Goal: Task Accomplishment & Management: Manage account settings

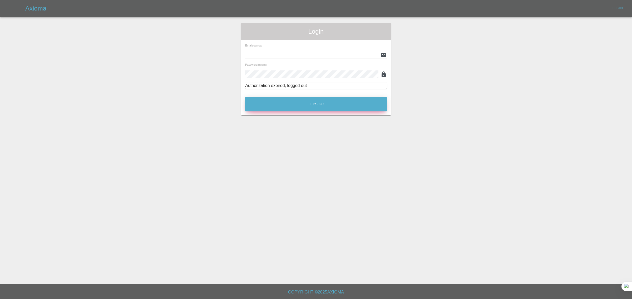
type input "bookkeeping@fifoaccounting.com"
click at [307, 103] on button "Let's Go" at bounding box center [316, 104] width 142 height 14
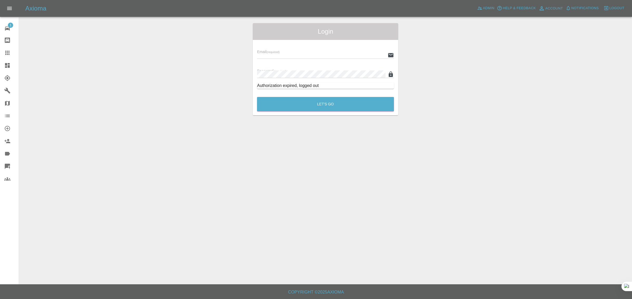
type input "bookkeeping@fifoaccounting.com"
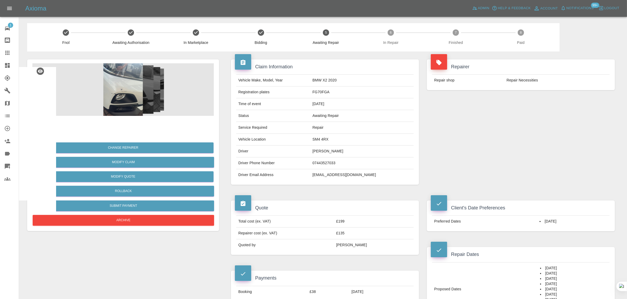
click at [0, 54] on link "Claims" at bounding box center [9, 53] width 19 height 13
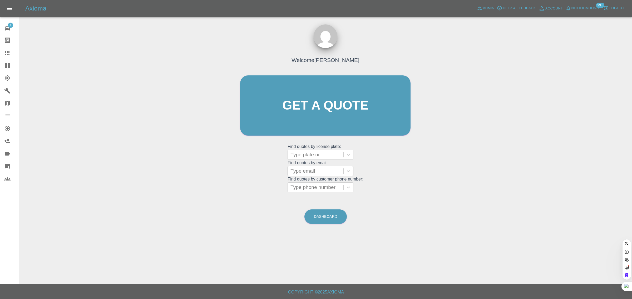
click at [325, 176] on div "Type email" at bounding box center [320, 171] width 66 height 10
paste input "ishwar.gunaki@yahoo.co.uk"
type input "ishwar.gunaki@yahoo.co.uk"
click at [301, 186] on div "LK68 XOX, Bidding" at bounding box center [320, 184] width 66 height 11
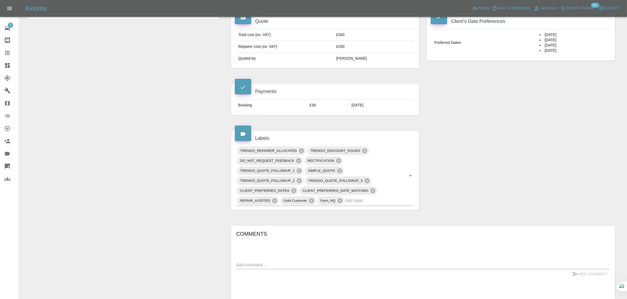
scroll to position [230, 0]
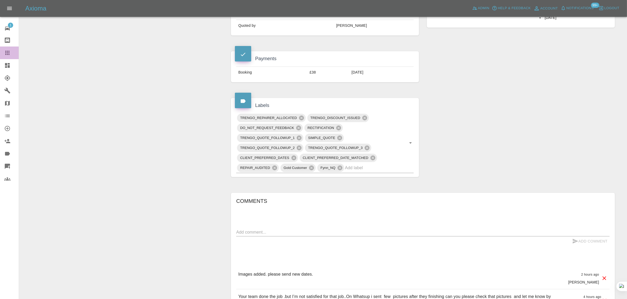
click at [10, 50] on icon at bounding box center [7, 53] width 6 height 6
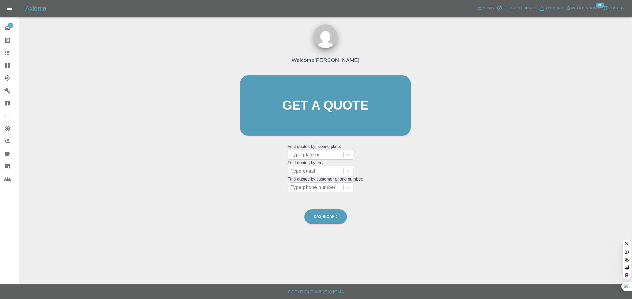
click at [299, 170] on div at bounding box center [315, 171] width 50 height 7
paste input "gilly@saffies-house.co.uk"
type input "gilly@saffies-house.co.uk"
click at [311, 188] on div "KV69LKF, Awaiting Repair" at bounding box center [320, 184] width 66 height 11
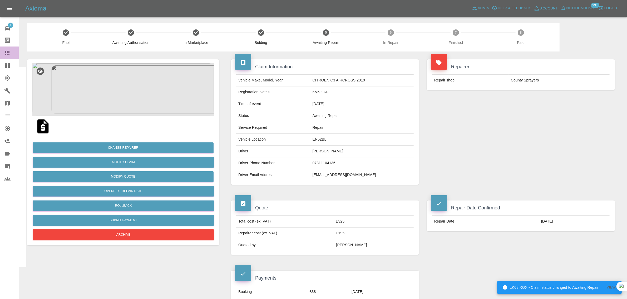
click at [3, 53] on link "Claims" at bounding box center [9, 53] width 19 height 13
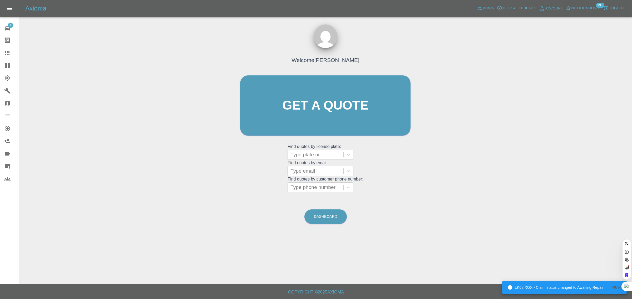
click at [327, 173] on div at bounding box center [315, 171] width 50 height 7
paste input "raybs@btinternet.com"
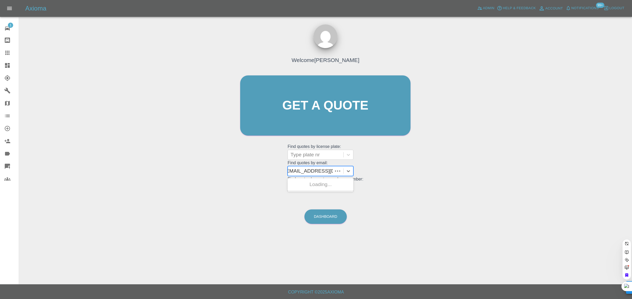
type input "raybs@btinternet.com"
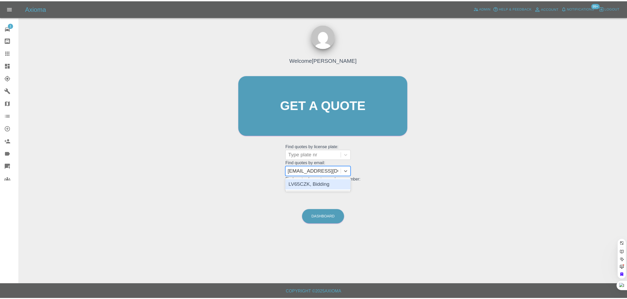
scroll to position [0, 0]
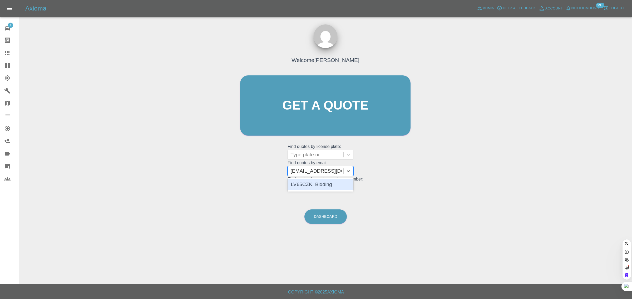
click at [340, 182] on div "LV65CZK, Bidding" at bounding box center [320, 184] width 66 height 11
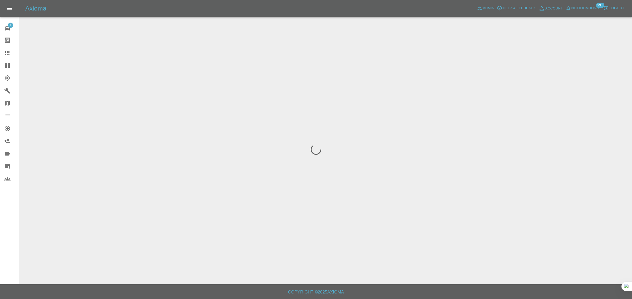
click at [7, 227] on div "1 Repair home Bodyshop home Claims Dashboard Explorer Garages Map Organization …" at bounding box center [9, 149] width 19 height 299
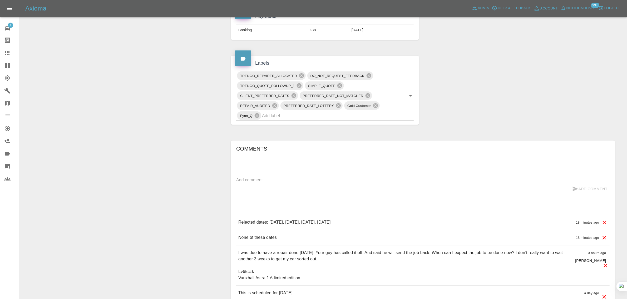
scroll to position [263, 0]
drag, startPoint x: 282, startPoint y: 222, endPoint x: 419, endPoint y: 217, distance: 137.2
click at [419, 217] on div "Rejected dates: October 16th 2025, October 21st 2025, October 22nd 2025, Octobe…" at bounding box center [422, 221] width 373 height 15
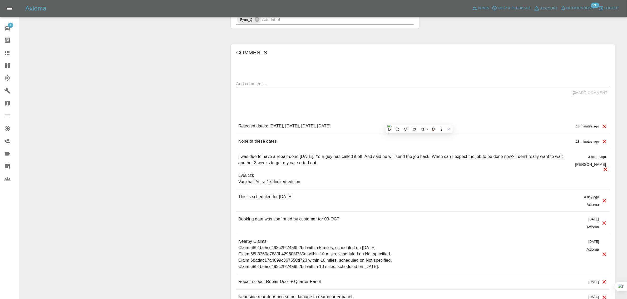
scroll to position [362, 0]
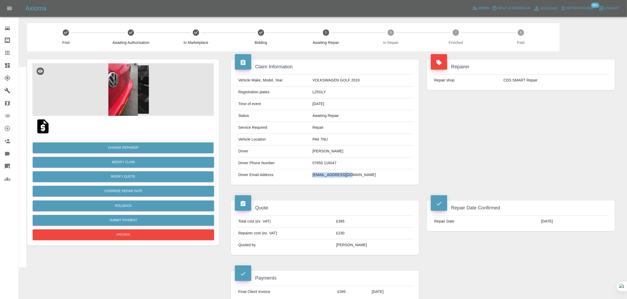
drag, startPoint x: 322, startPoint y: 177, endPoint x: 367, endPoint y: 178, distance: 45.5
click at [367, 178] on tr "Driver Email Address aj960854@gmail.com" at bounding box center [324, 175] width 177 height 12
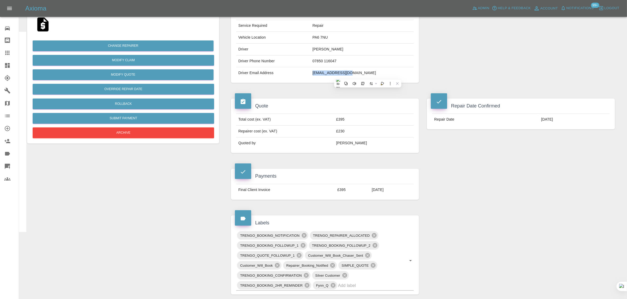
scroll to position [99, 0]
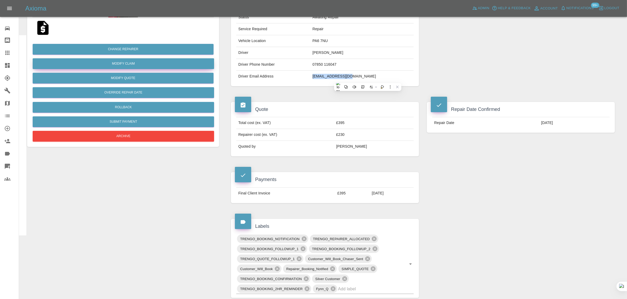
click at [149, 64] on link "Modify Claim" at bounding box center [123, 63] width 181 height 11
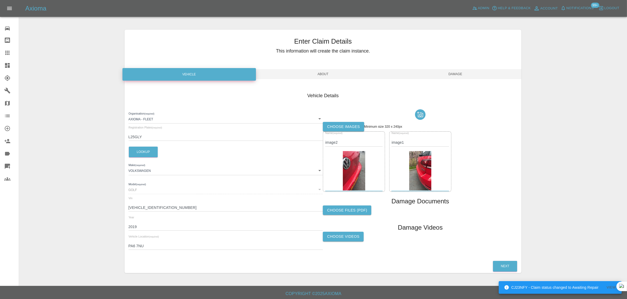
click at [325, 75] on span "About" at bounding box center [323, 74] width 132 height 10
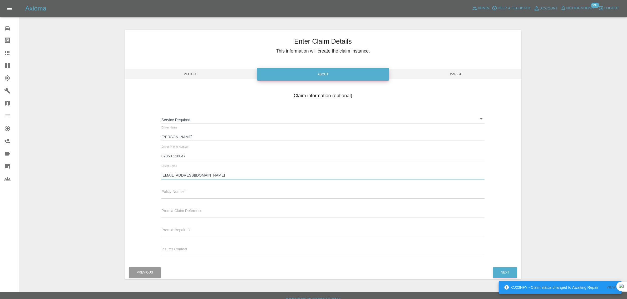
drag, startPoint x: 202, startPoint y: 173, endPoint x: 127, endPoint y: 158, distance: 76.1
click at [127, 158] on div "Claim information (optional) Service Required ​ Driver Name Abdullah Jabbar Dri…" at bounding box center [322, 175] width 397 height 171
paste input "lauragill1994@yahoo.co.uk"
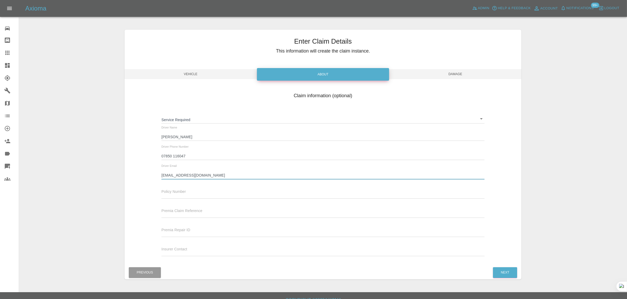
type input "lauragill1994@yahoo.co.uk"
drag, startPoint x: 459, startPoint y: 71, endPoint x: 461, endPoint y: 88, distance: 17.0
click at [458, 71] on span "Damage" at bounding box center [455, 74] width 132 height 10
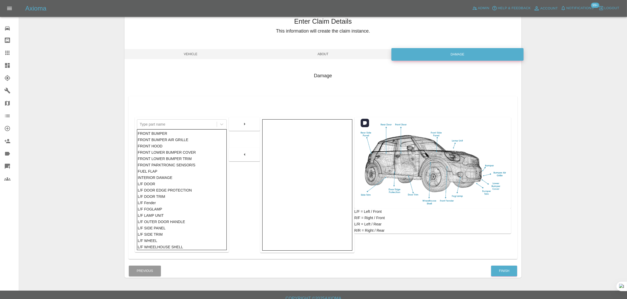
scroll to position [26, 0]
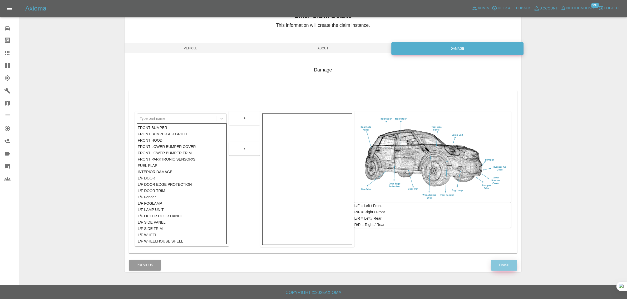
click at [511, 263] on button "Finish" at bounding box center [504, 265] width 26 height 11
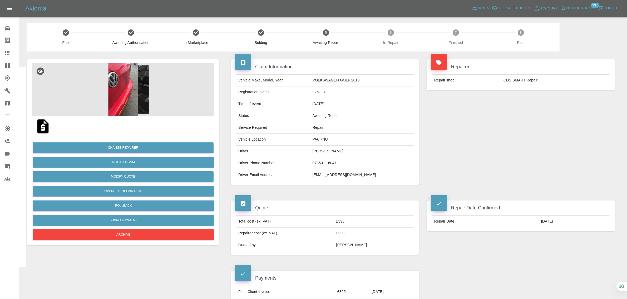
drag, startPoint x: 322, startPoint y: 177, endPoint x: 401, endPoint y: 177, distance: 78.4
click at [401, 177] on td "lauragill1994@yahoo.co.uk" at bounding box center [361, 175] width 103 height 12
copy td "lauragill1994@yahoo.co.uk"
click at [44, 123] on img at bounding box center [42, 126] width 17 height 17
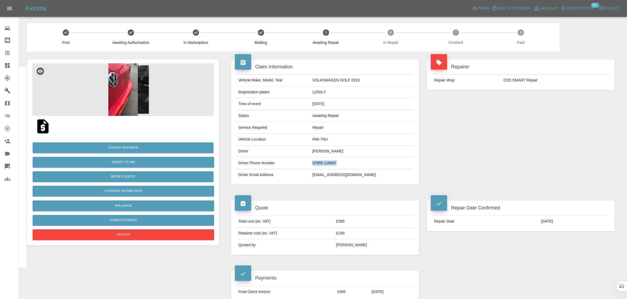
drag, startPoint x: 324, startPoint y: 161, endPoint x: 364, endPoint y: 165, distance: 41.0
click at [364, 165] on td "07850 116047" at bounding box center [361, 164] width 103 height 12
copy td "07850 116047"
click at [4, 53] on icon at bounding box center [7, 53] width 6 height 6
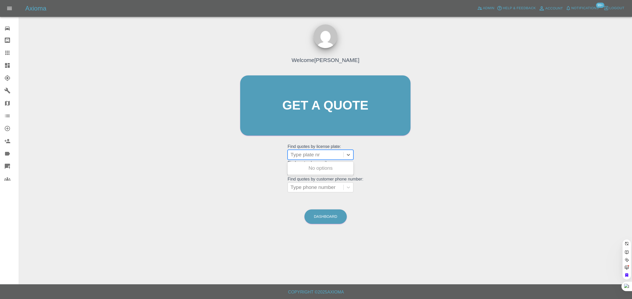
click at [308, 155] on div at bounding box center [315, 154] width 50 height 7
drag, startPoint x: 269, startPoint y: 166, endPoint x: 273, endPoint y: 166, distance: 3.4
click at [271, 166] on div "Welcome Saleem Anwar Get a quote Get a quote Find quotes by license plate: Use …" at bounding box center [324, 115] width 181 height 159
click at [299, 169] on div at bounding box center [315, 171] width 50 height 7
paste input "[EMAIL_ADDRESS][DOMAIN_NAME]"
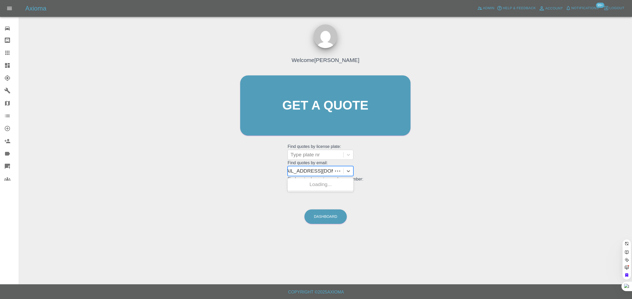
type input "[EMAIL_ADDRESS][DOMAIN_NAME]"
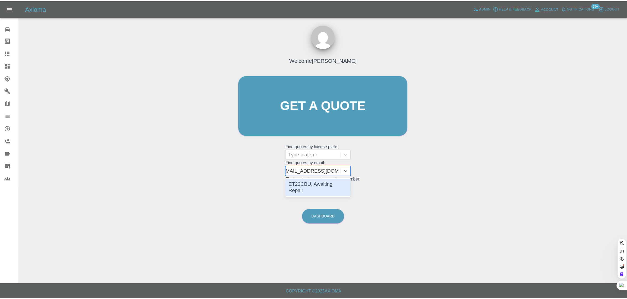
scroll to position [0, 5]
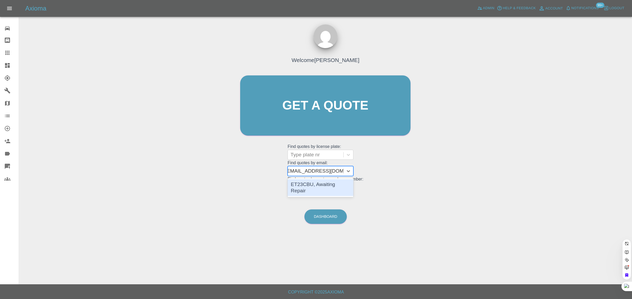
click at [304, 184] on div "ET23CBU, Awaiting Repair" at bounding box center [320, 187] width 66 height 17
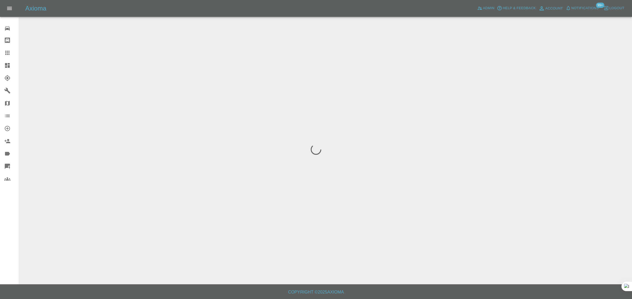
click at [7, 236] on div "0 Repair home Bodyshop home Claims Dashboard Explorer Garages Map Organization …" at bounding box center [9, 149] width 19 height 299
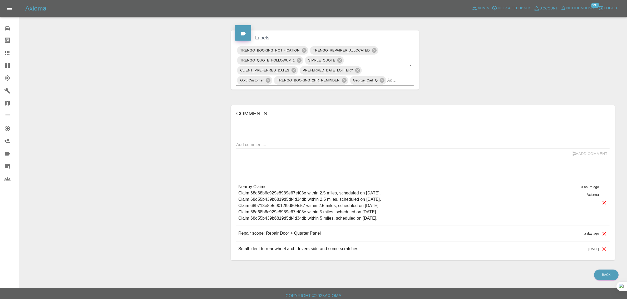
scroll to position [289, 0]
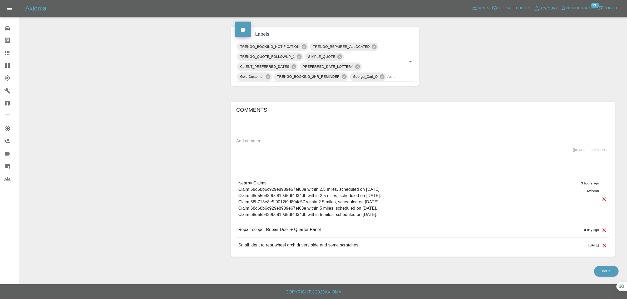
click at [357, 139] on textarea at bounding box center [422, 141] width 373 height 6
paste textarea "I have clicked on the link in your email and chosen [DATE] as the repair date .…"
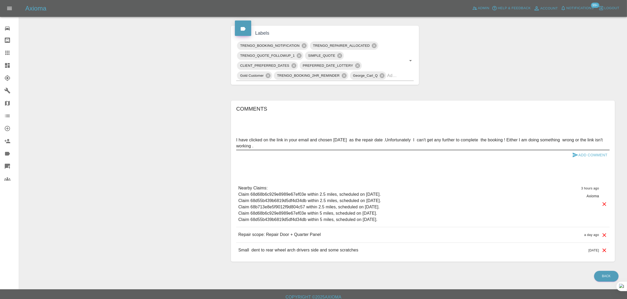
type textarea "I have clicked on the link in your email and chosen [DATE] as the repair date .…"
click at [587, 156] on button "Add Comment" at bounding box center [589, 156] width 39 height 10
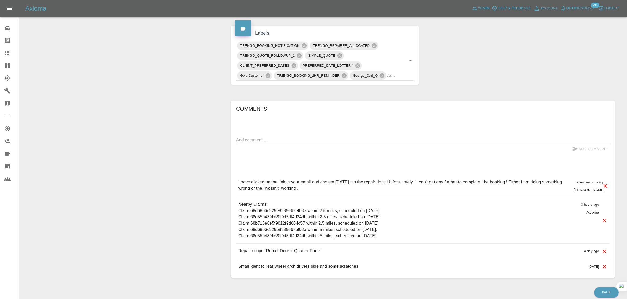
click at [4, 53] on icon at bounding box center [7, 53] width 6 height 6
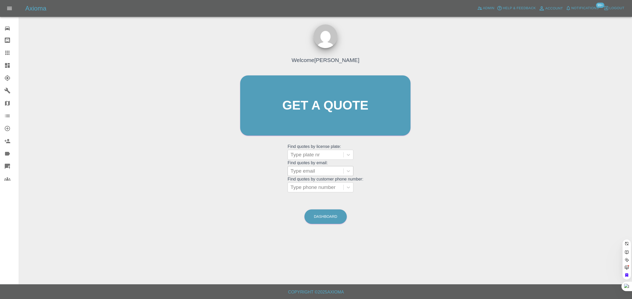
click at [306, 174] on div at bounding box center [315, 171] width 50 height 7
paste input "keefyjjohnson@gmail.com"
type input "keefyjjohnson@gmail.com"
click at [311, 186] on div "WG18WXJ, Bidding" at bounding box center [320, 184] width 66 height 11
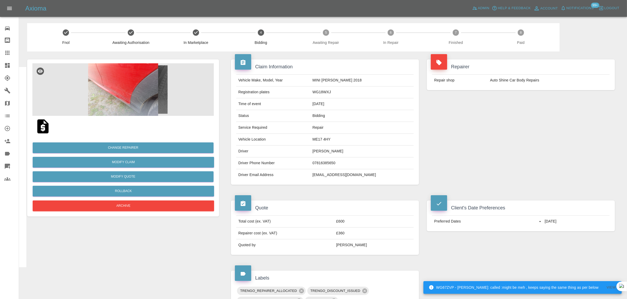
click at [5, 52] on icon at bounding box center [7, 53] width 6 height 6
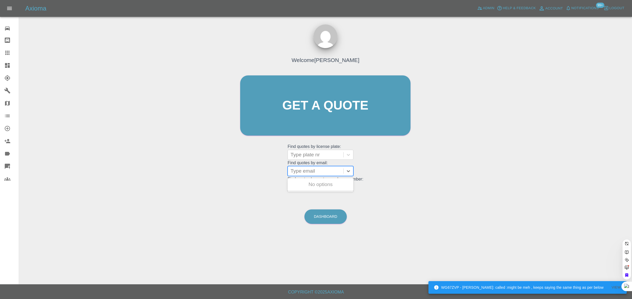
click at [314, 172] on div at bounding box center [315, 171] width 50 height 7
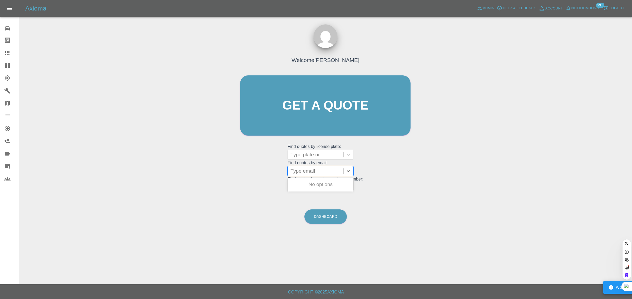
paste input "raybs@btinternet.com"
type input "raybs@btinternet.co"
click at [317, 186] on div "LV65CZK, Bidding" at bounding box center [320, 184] width 66 height 11
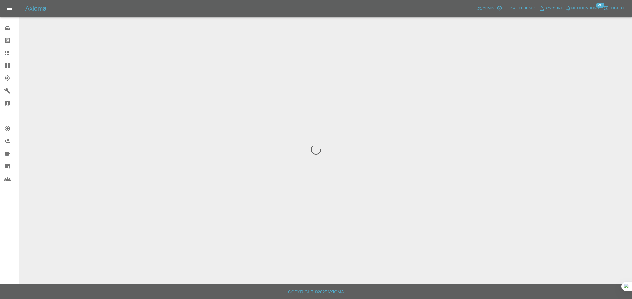
click at [7, 253] on div "0 Repair home Bodyshop home Claims Dashboard Explorer Garages Map Organization …" at bounding box center [9, 149] width 19 height 299
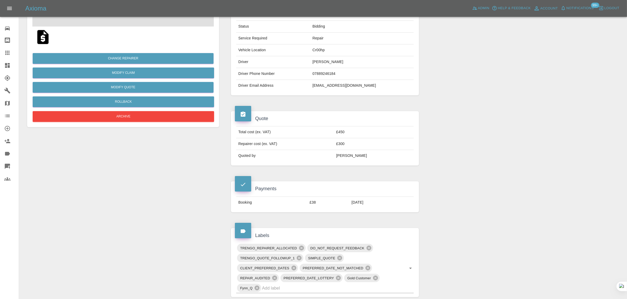
scroll to position [230, 0]
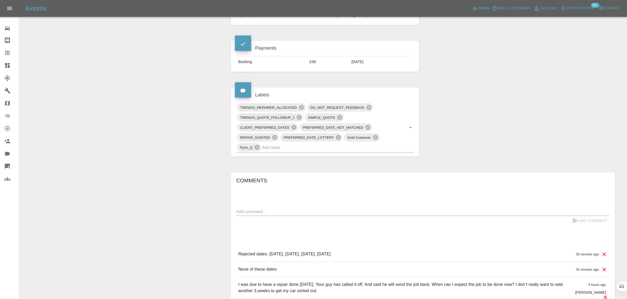
click at [331, 252] on p "Rejected dates: October 16th 2025, October 21st 2025, October 22nd 2025, Octobe…" at bounding box center [284, 254] width 92 height 6
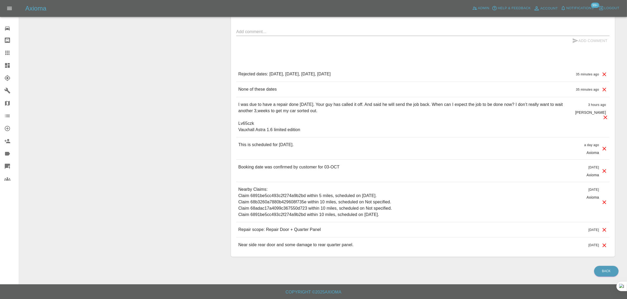
click at [285, 34] on div "x" at bounding box center [422, 32] width 373 height 8
paste textarea "A two week wait will have to do Just give me any date you have. If I cannot get…"
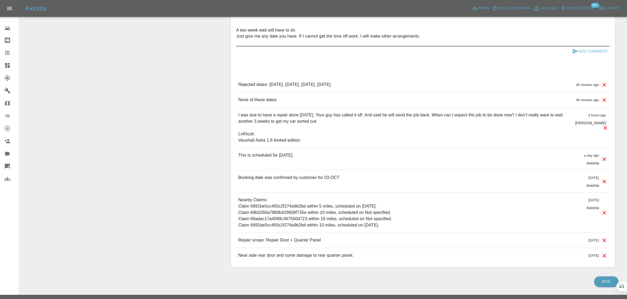
type textarea "A two week wait will have to do Just give me any date you have. If I cannot get…"
click at [574, 49] on icon "submit" at bounding box center [575, 51] width 6 height 6
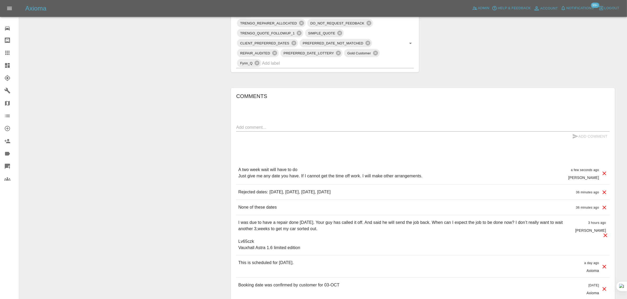
scroll to position [313, 0]
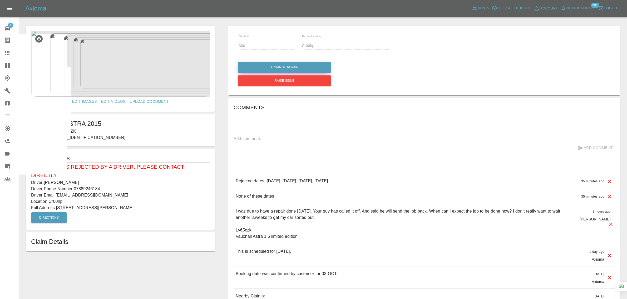
click at [272, 68] on button "Arrange Repair" at bounding box center [284, 67] width 93 height 11
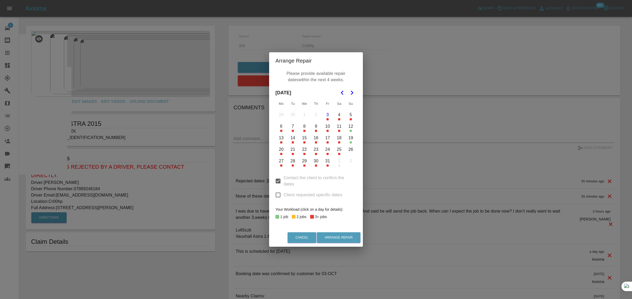
click at [314, 139] on button "16" at bounding box center [315, 138] width 11 height 11
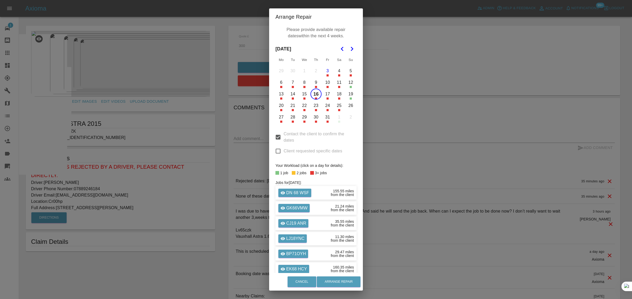
click at [290, 108] on button "21" at bounding box center [292, 105] width 11 height 11
click at [312, 106] on button "23" at bounding box center [315, 105] width 11 height 11
click at [303, 105] on button "22" at bounding box center [304, 105] width 11 height 11
click at [353, 284] on button "Arrange Repair" at bounding box center [339, 282] width 44 height 11
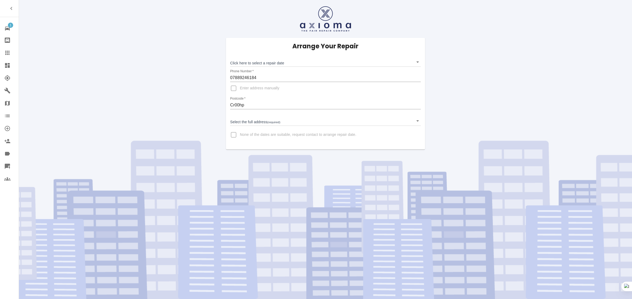
click at [6, 52] on icon at bounding box center [7, 53] width 6 height 6
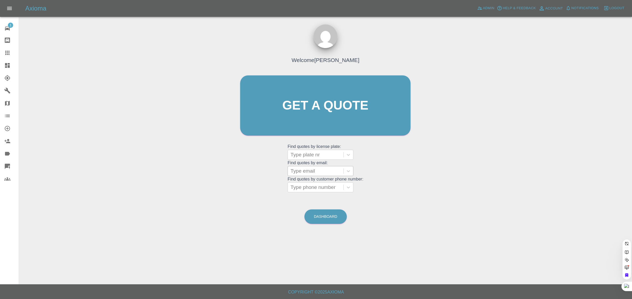
click at [301, 171] on div at bounding box center [315, 171] width 50 height 7
paste input "[EMAIL_ADDRESS][DOMAIN_NAME]"
type input "[EMAIL_ADDRESS][DOMAIN_NAME]"
click at [315, 187] on div "S999NHA, Awaiting Repair" at bounding box center [320, 187] width 66 height 17
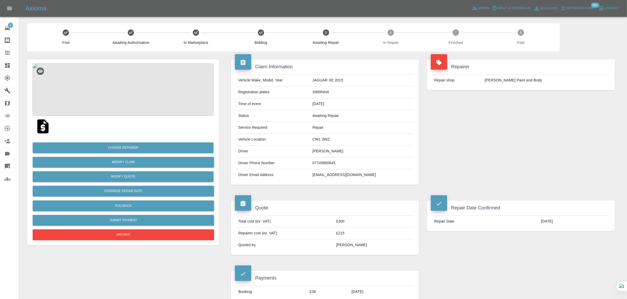
click at [10, 52] on icon at bounding box center [7, 53] width 6 height 6
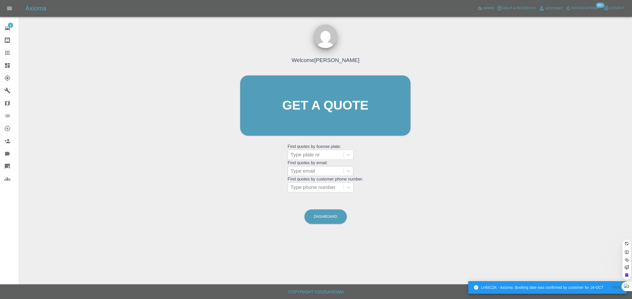
click at [311, 174] on div at bounding box center [315, 171] width 50 height 7
paste input "[EMAIL_ADDRESS][DOMAIN_NAME]"
type input "[EMAIL_ADDRESS][DOMAIN_NAME]"
click at [315, 187] on div "SF17 PLH, Awaiting Repair" at bounding box center [320, 187] width 66 height 17
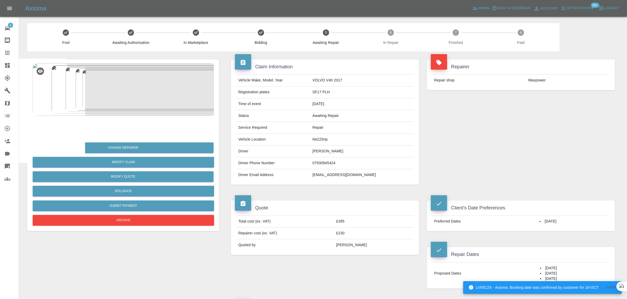
click at [3, 54] on link "Claims" at bounding box center [9, 53] width 19 height 13
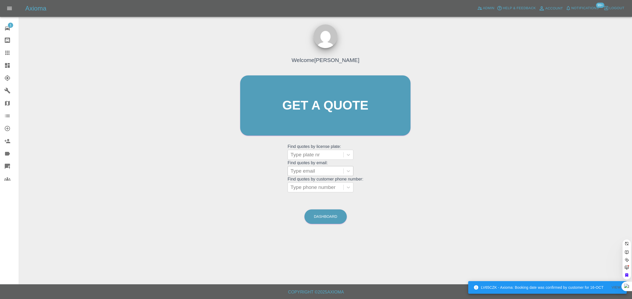
click at [301, 175] on div at bounding box center [315, 171] width 50 height 7
paste input "timmarksavage@gmail.com"
type input "timmarksavage@gmail.co"
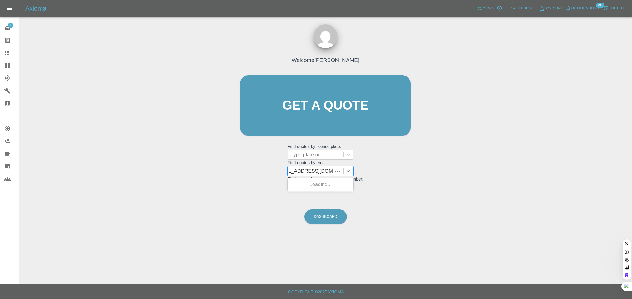
scroll to position [0, 6]
click at [311, 188] on div "DN23 HWV, Paid" at bounding box center [320, 184] width 66 height 11
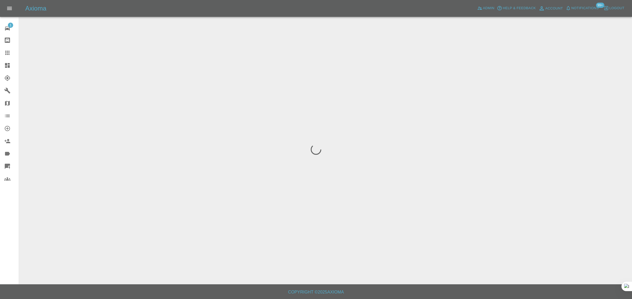
click at [13, 233] on div "1 Repair home Bodyshop home Claims Dashboard Explorer Garages Map Organization …" at bounding box center [9, 149] width 19 height 299
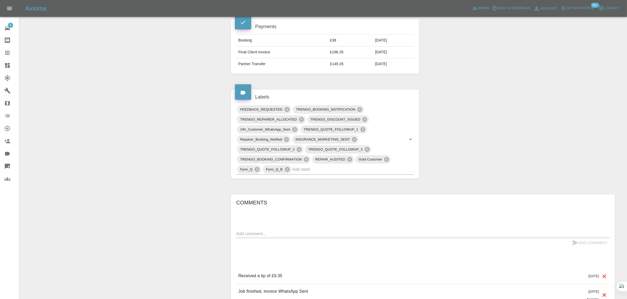
scroll to position [263, 0]
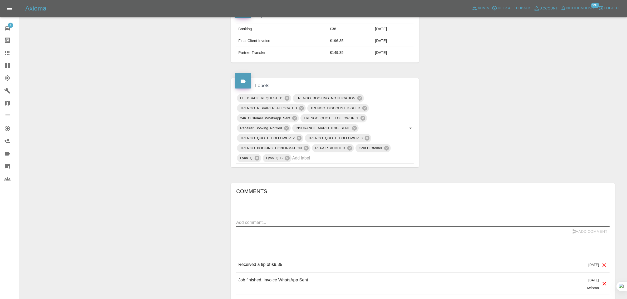
click at [320, 220] on textarea at bounding box center [422, 223] width 373 height 6
paste textarea "Hi Imogen, Thanks for getting back to me, apologies for the delay of my respons…"
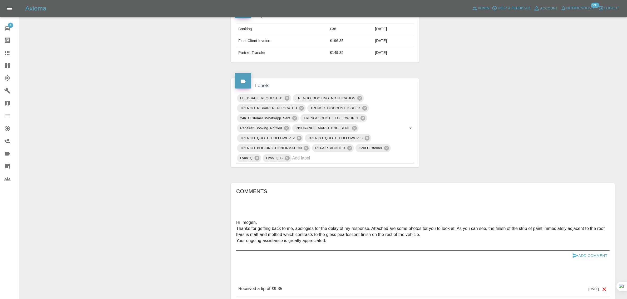
type textarea "Hi Imogen, Thanks for getting back to me, apologies for the delay of my respons…"
click at [576, 257] on icon "submit" at bounding box center [575, 256] width 6 height 5
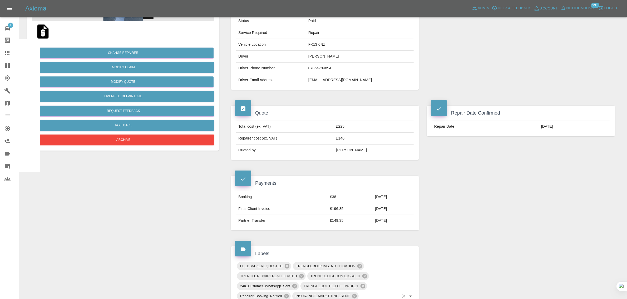
scroll to position [164, 0]
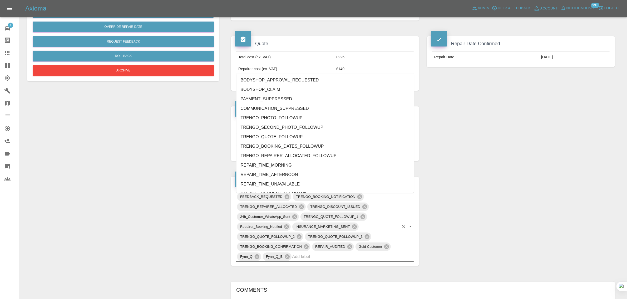
click at [348, 257] on input "text" at bounding box center [345, 257] width 107 height 8
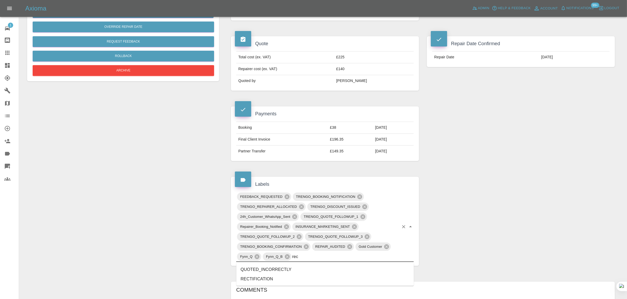
type input "rect"
click at [252, 281] on li "RECTIFICATION" at bounding box center [324, 279] width 177 height 9
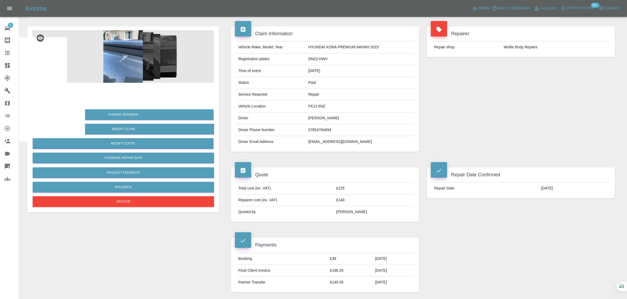
scroll to position [33, 0]
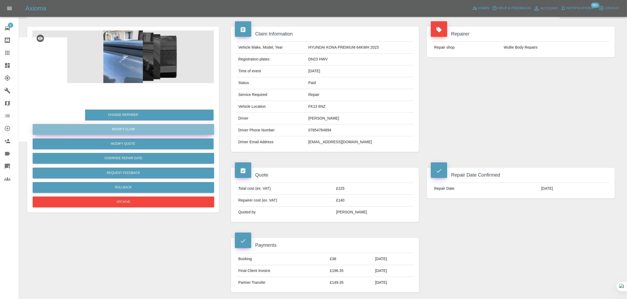
click at [139, 132] on link "Modify Claim" at bounding box center [123, 129] width 181 height 11
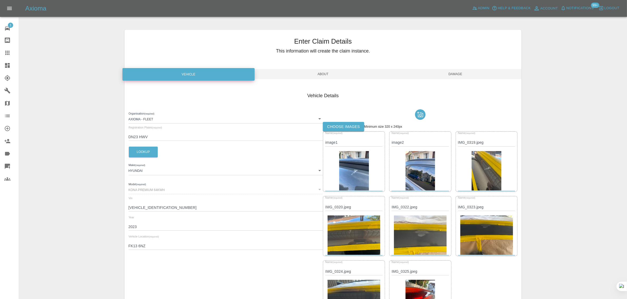
click at [332, 126] on label "Choose images" at bounding box center [343, 127] width 41 height 10
click at [0, 0] on input "Choose images" at bounding box center [0, 0] width 0 height 0
click at [452, 77] on span "Damage" at bounding box center [455, 74] width 132 height 10
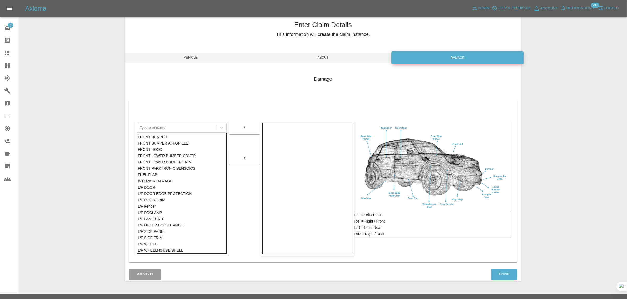
scroll to position [26, 0]
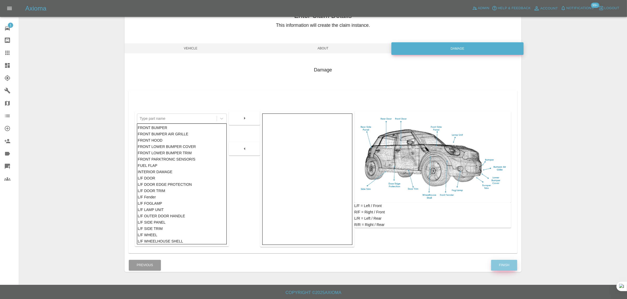
click at [507, 263] on button "Finish" at bounding box center [504, 265] width 26 height 11
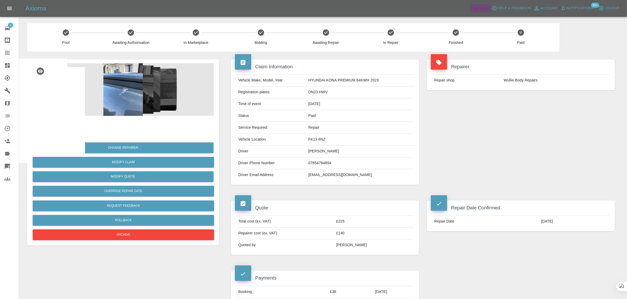
click at [483, 9] on span "Admin" at bounding box center [484, 8] width 12 height 6
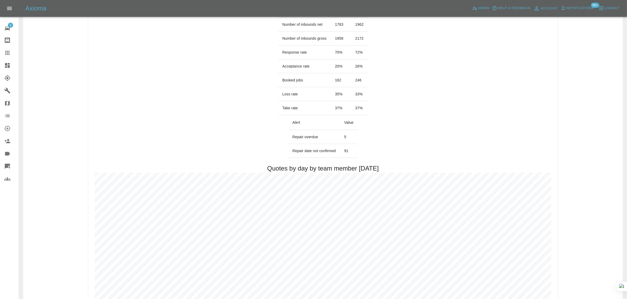
scroll to position [197, 0]
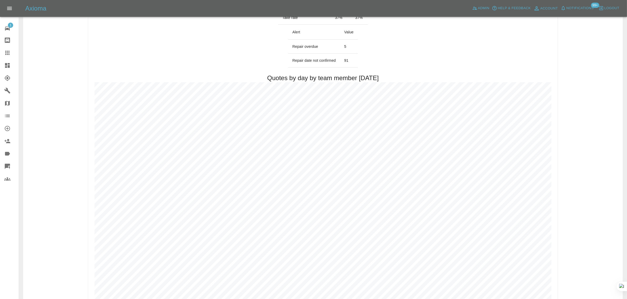
click at [9, 51] on icon at bounding box center [7, 53] width 6 height 6
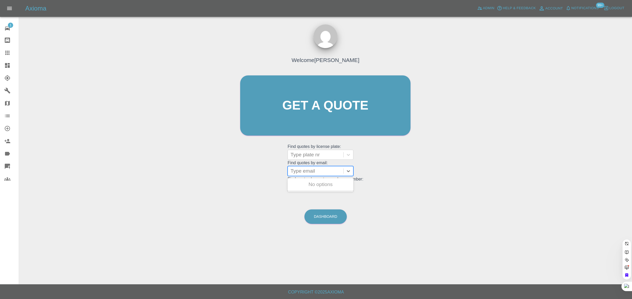
click at [303, 150] on grid "Find quotes by license plate: Type plate nr Find quotes by email: Use Up and Do…" at bounding box center [325, 168] width 76 height 49
paste input "craig.cameron@lignlogistics.com"
type input "craig.cameron@lignlogistics.co"
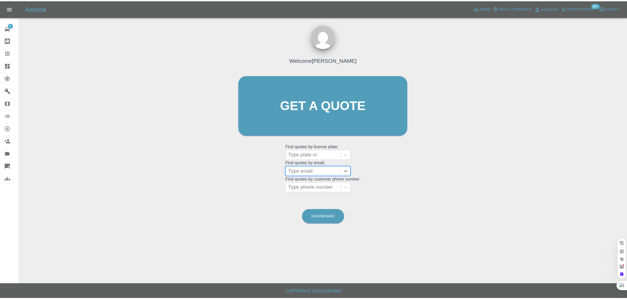
scroll to position [0, 0]
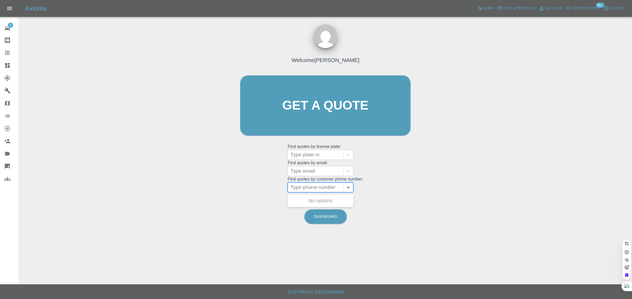
click at [298, 188] on div at bounding box center [315, 187] width 50 height 7
paste input "07850 116047"
click at [307, 190] on input "07850 116047" at bounding box center [307, 187] width 34 height 6
type input "07850 116047"
click at [333, 202] on div "L25GLY, Awaiting Repair" at bounding box center [320, 201] width 66 height 11
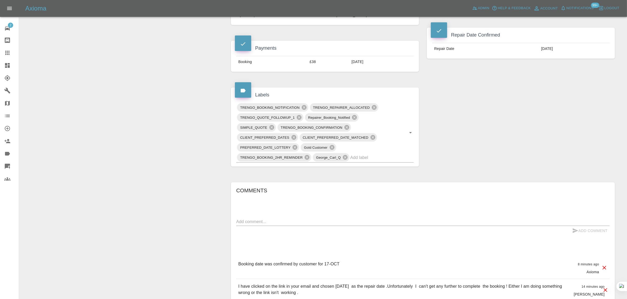
scroll to position [99, 0]
